Goal: Navigation & Orientation: Go to known website

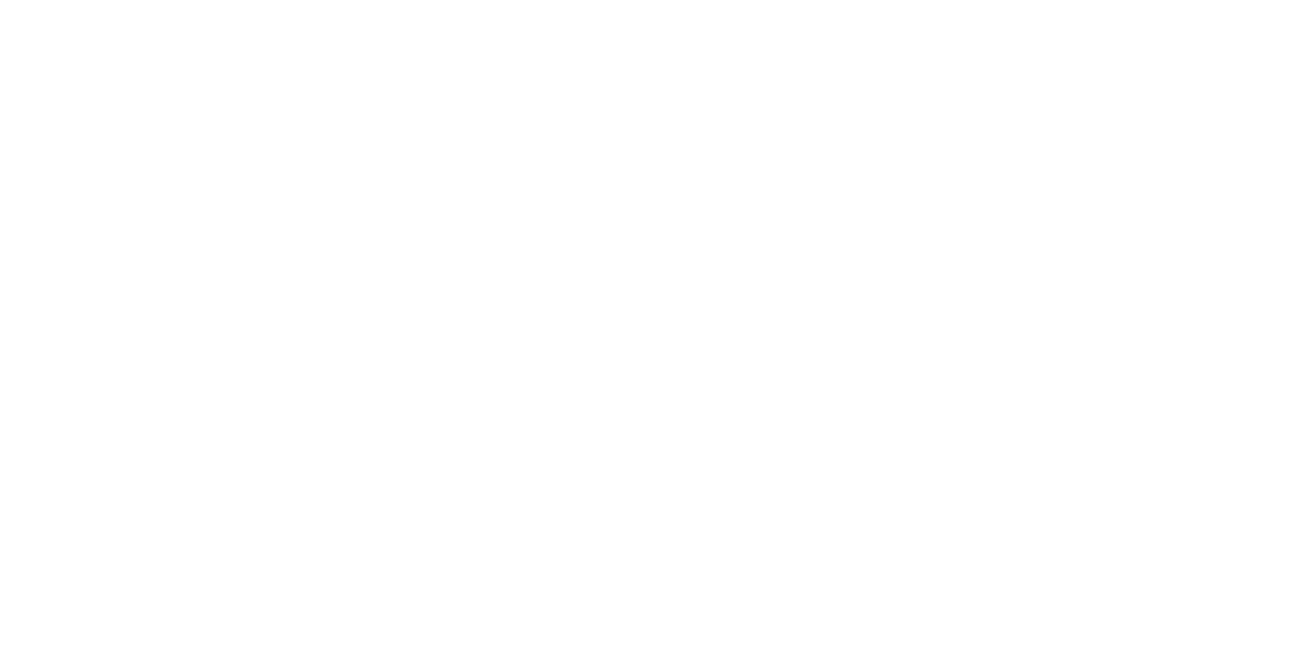
drag, startPoint x: 230, startPoint y: 73, endPoint x: 337, endPoint y: 318, distance: 266.6
click at [337, 318] on body at bounding box center [651, 332] width 1303 height 665
click at [675, 300] on body at bounding box center [651, 332] width 1303 height 665
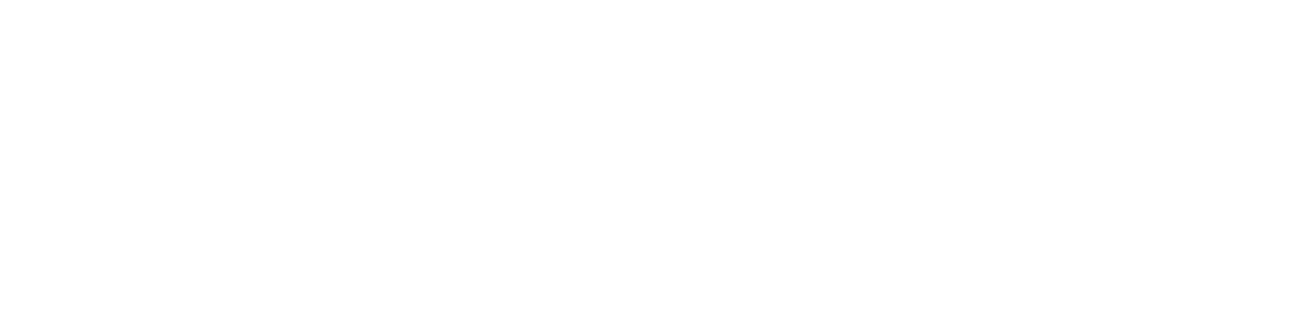
click at [309, 154] on body at bounding box center [651, 157] width 1303 height 315
